Goal: Find specific page/section: Find specific page/section

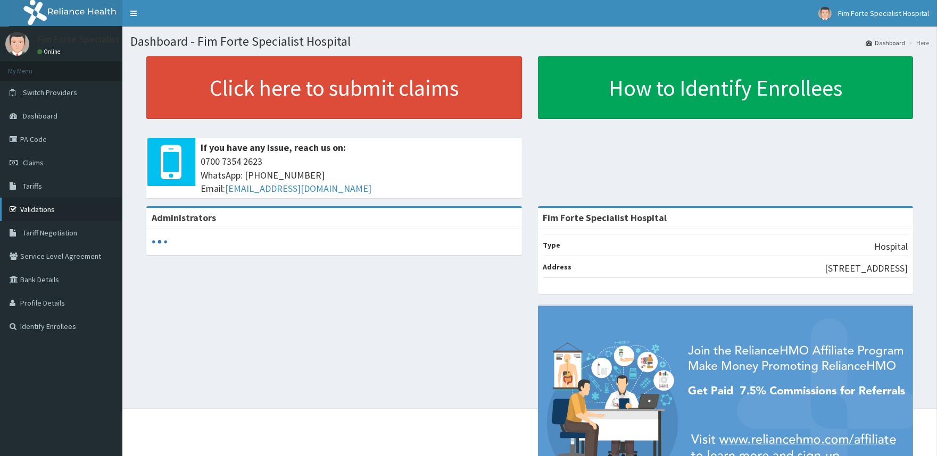
click at [39, 208] on link "Validations" at bounding box center [61, 209] width 122 height 23
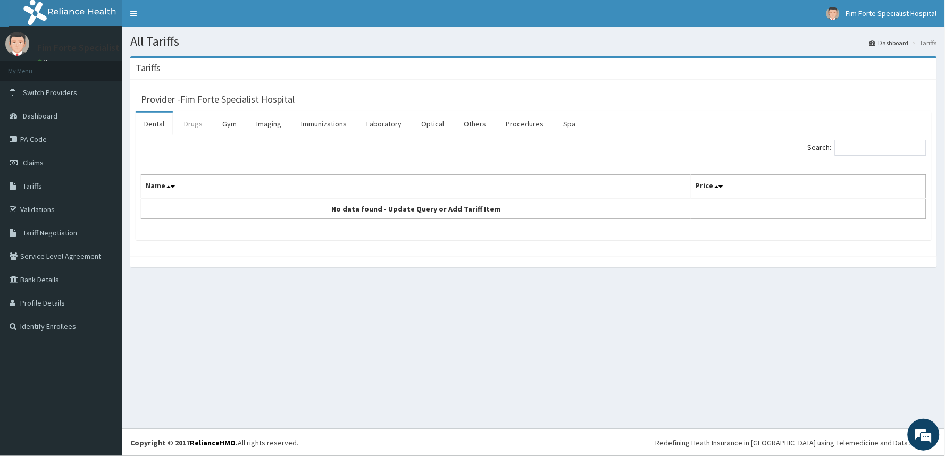
click at [205, 126] on link "Drugs" at bounding box center [194, 124] width 36 height 22
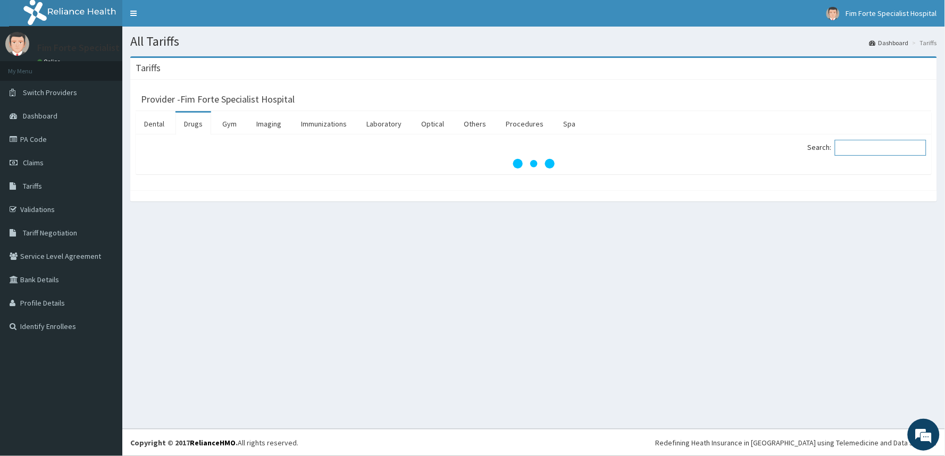
click at [854, 151] on input "Search:" at bounding box center [881, 148] width 92 height 16
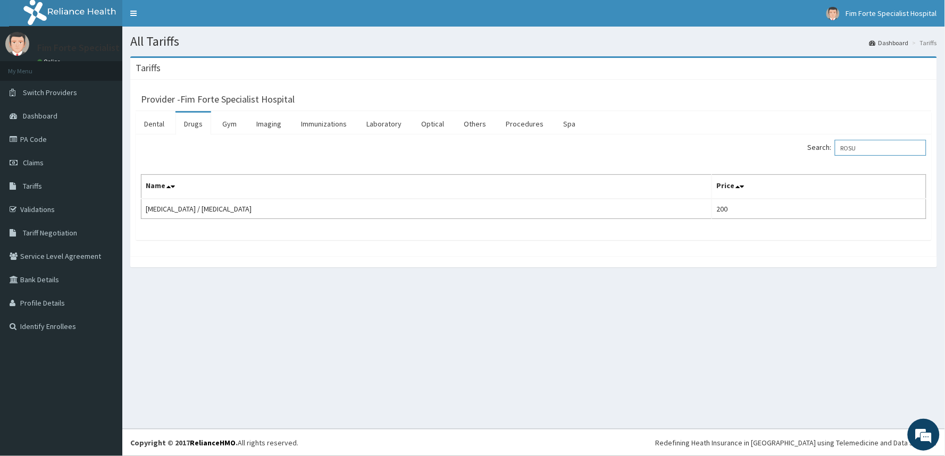
type input "ROSU"
click at [43, 145] on link "PA Code" at bounding box center [61, 139] width 122 height 23
